Goal: Navigation & Orientation: Understand site structure

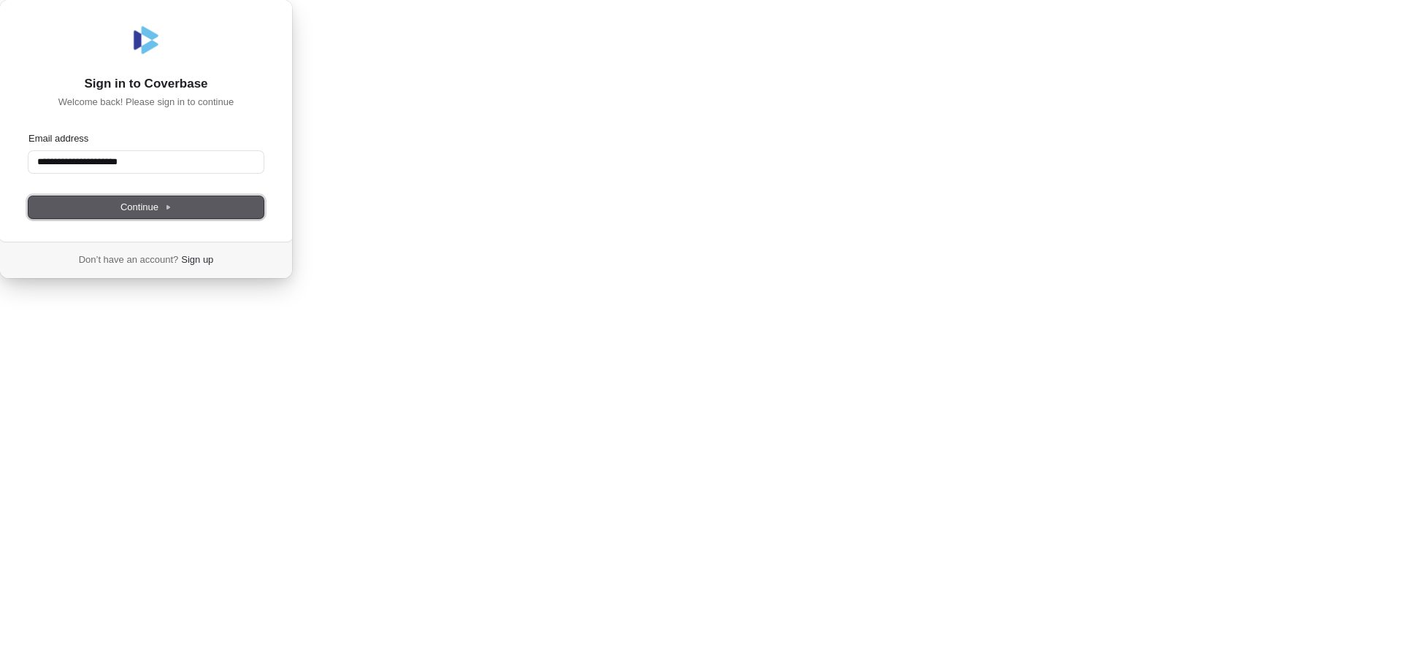
click at [172, 214] on span "Continue" at bounding box center [145, 207] width 51 height 13
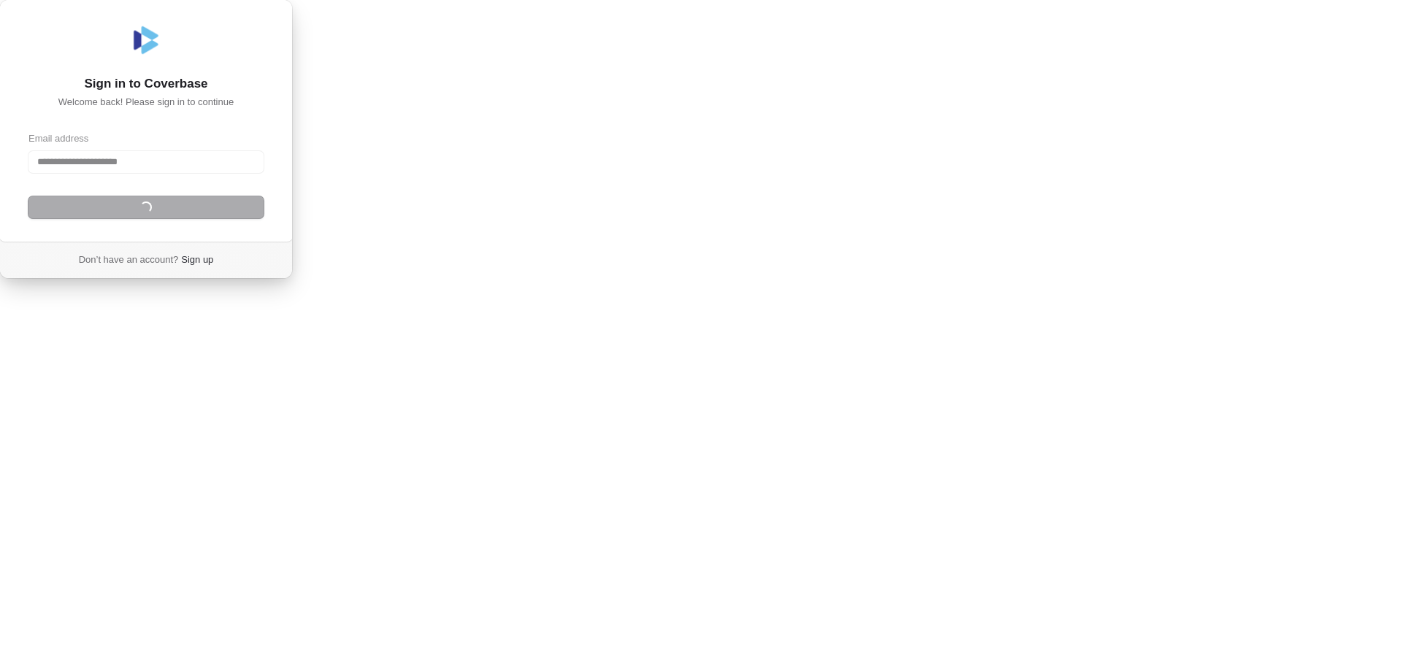
type input "**********"
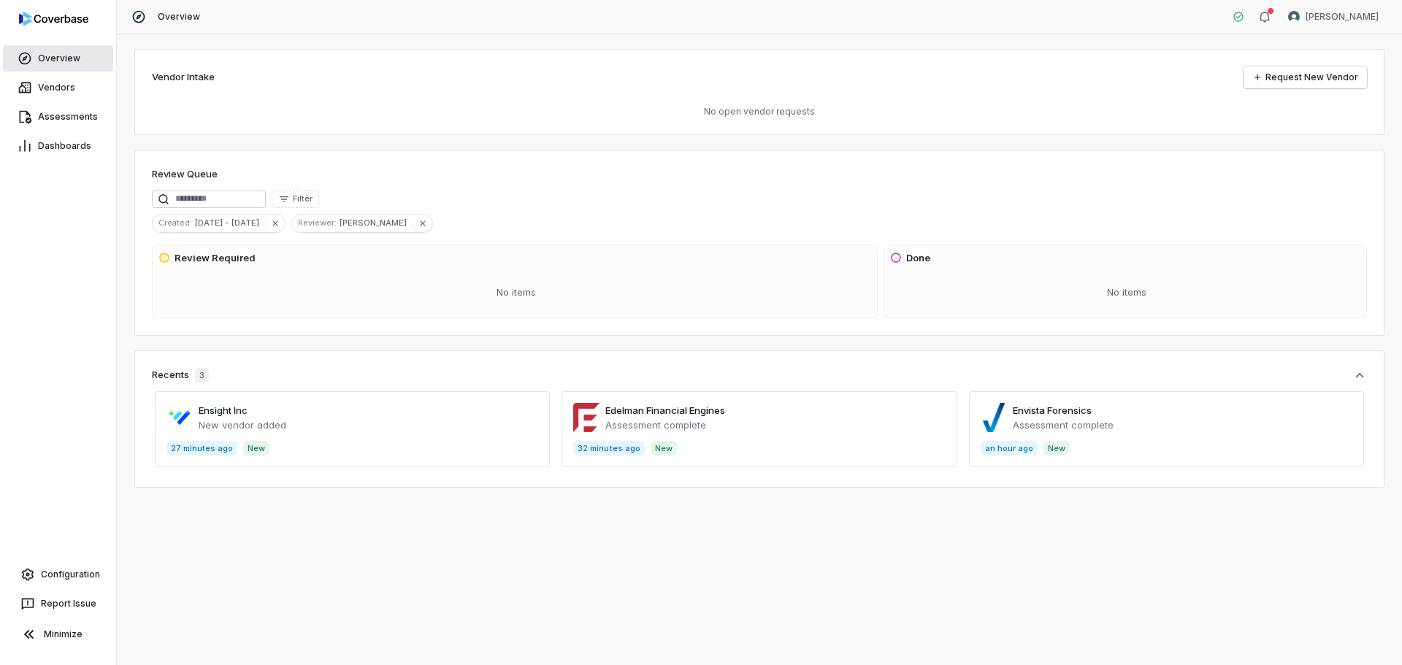
click at [50, 58] on span "Overview" at bounding box center [59, 59] width 42 height 12
click at [53, 91] on span "Vendors" at bounding box center [56, 88] width 37 height 12
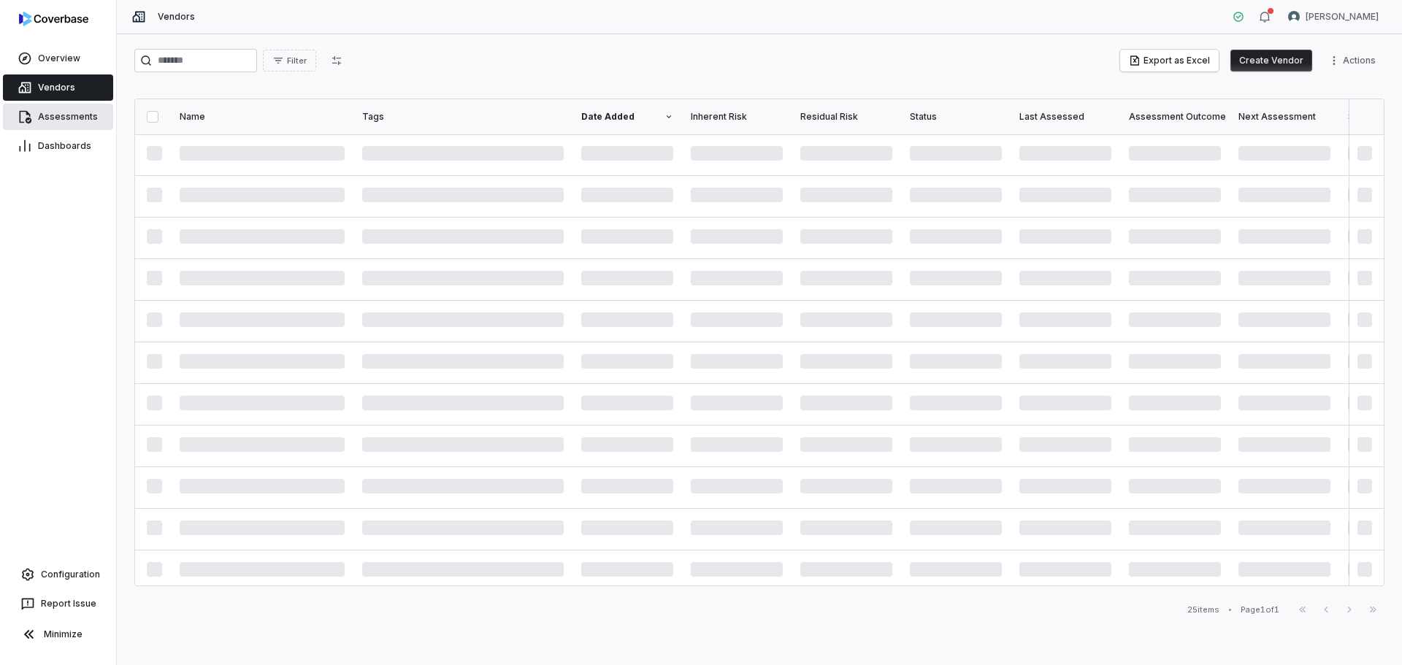
click at [58, 116] on span "Assessments" at bounding box center [68, 117] width 60 height 12
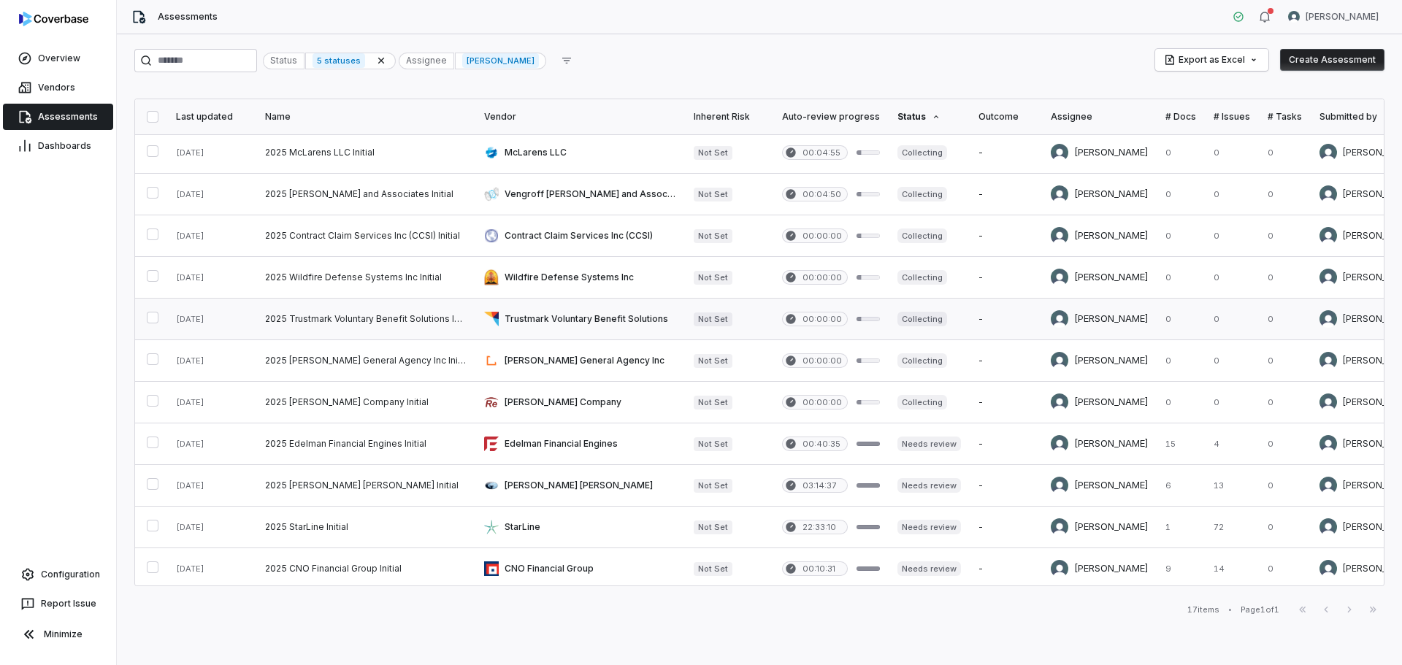
scroll to position [263, 0]
